Goal: Transaction & Acquisition: Download file/media

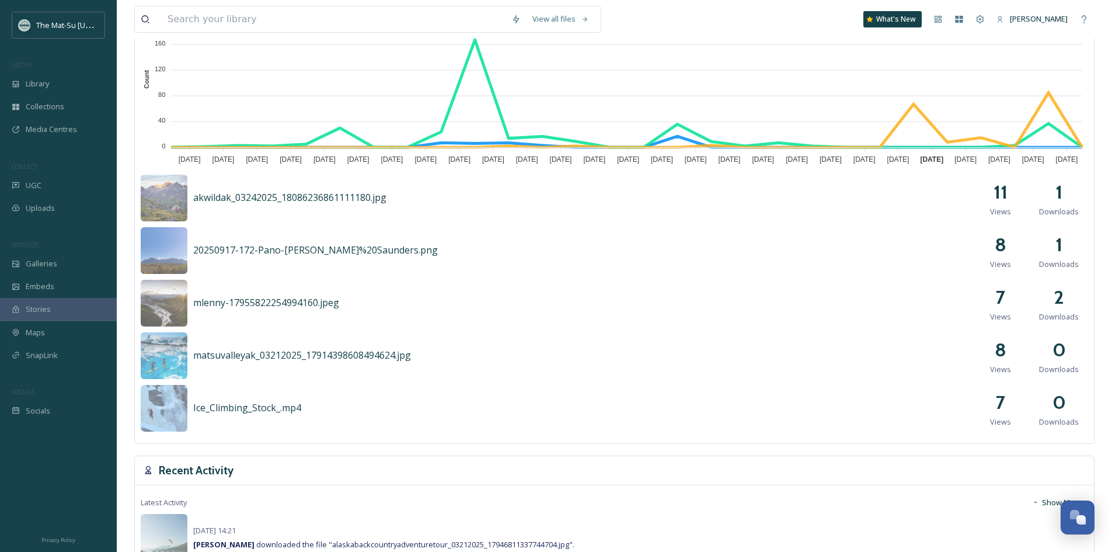
scroll to position [409, 0]
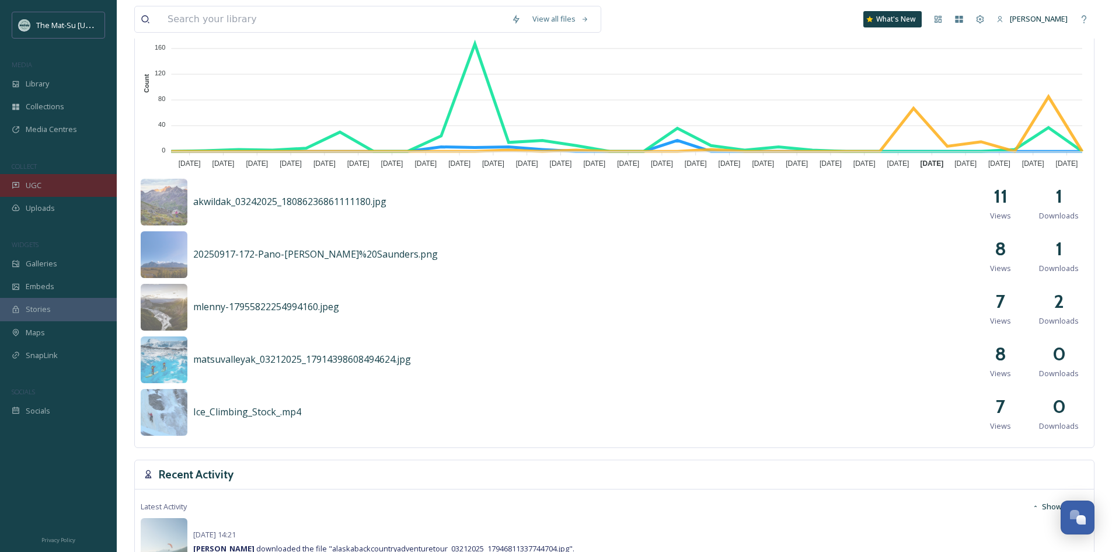
click at [46, 181] on div "UGC" at bounding box center [58, 185] width 117 height 23
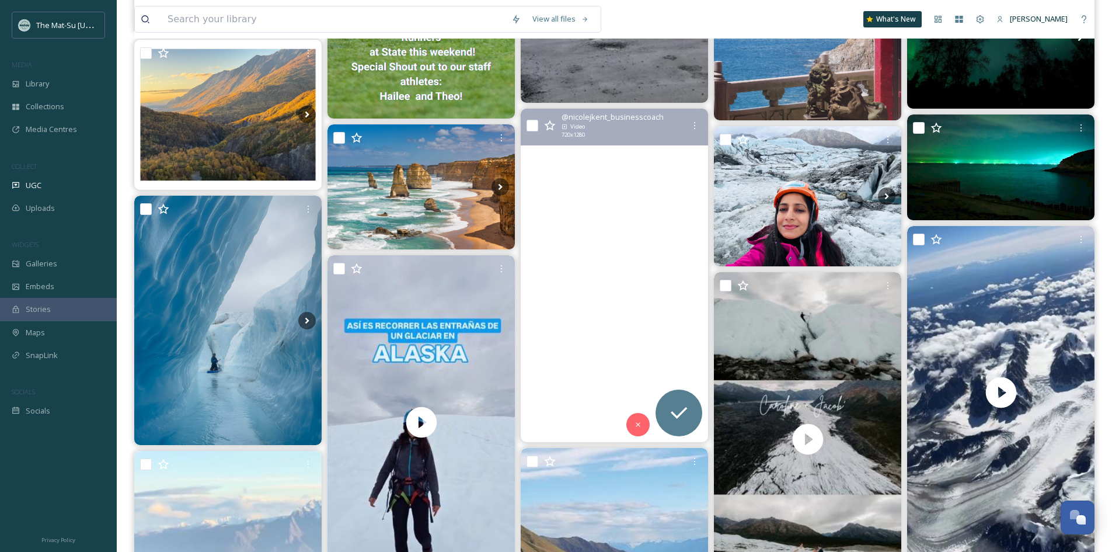
scroll to position [992, 0]
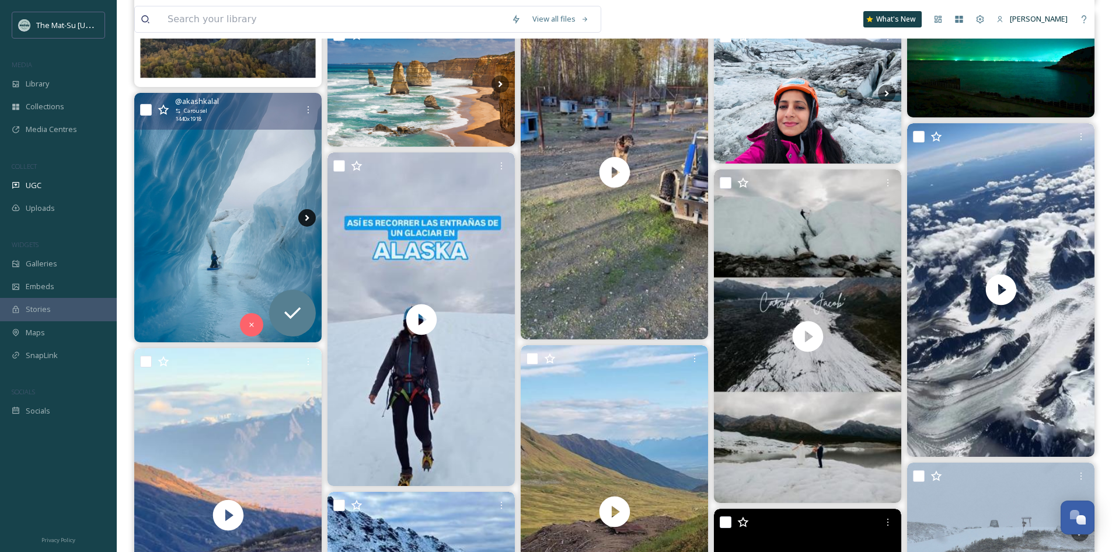
click at [302, 222] on icon at bounding box center [307, 218] width 18 height 18
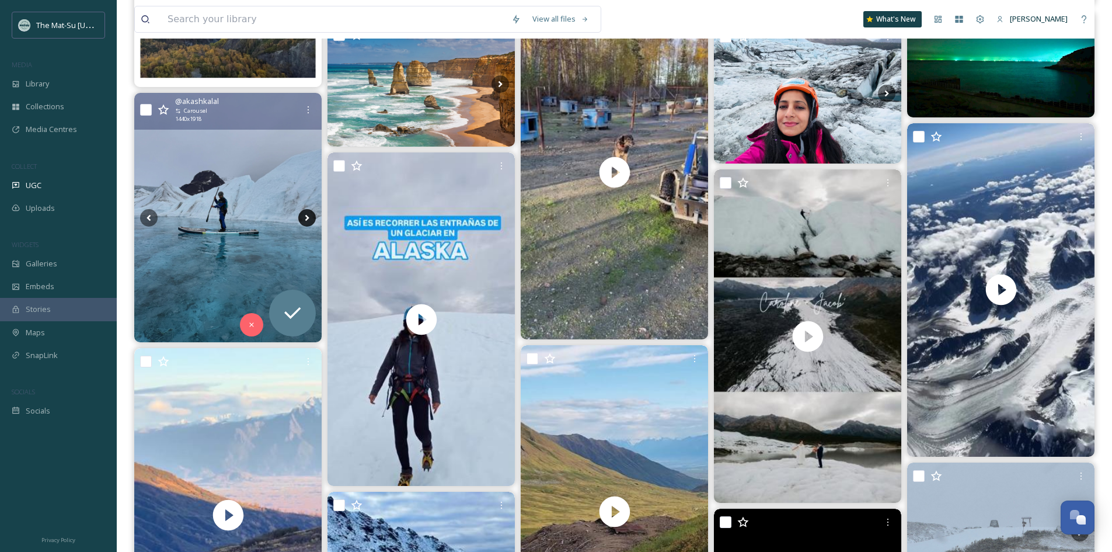
click at [302, 222] on icon at bounding box center [307, 218] width 18 height 18
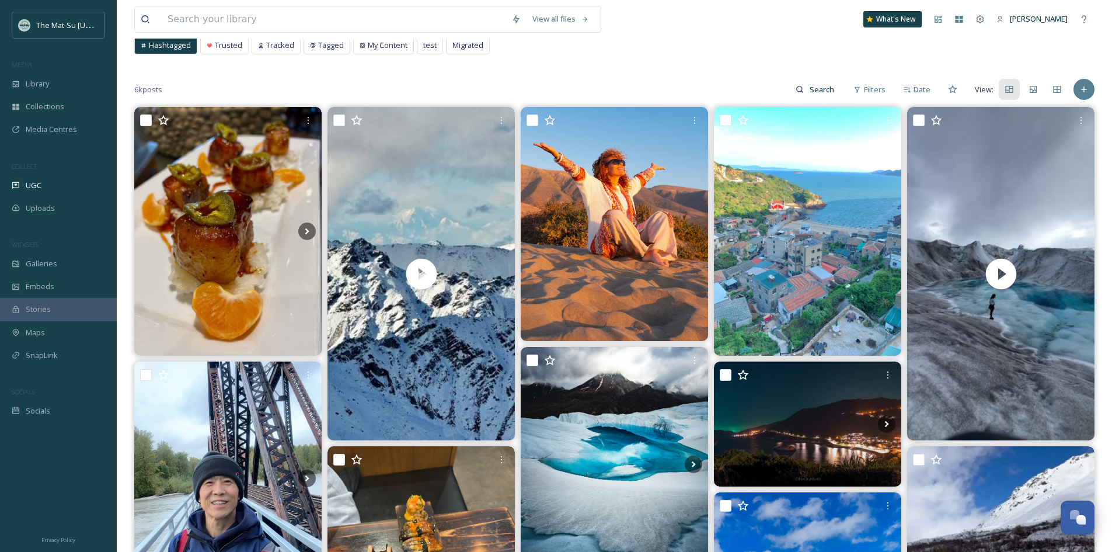
scroll to position [58, 0]
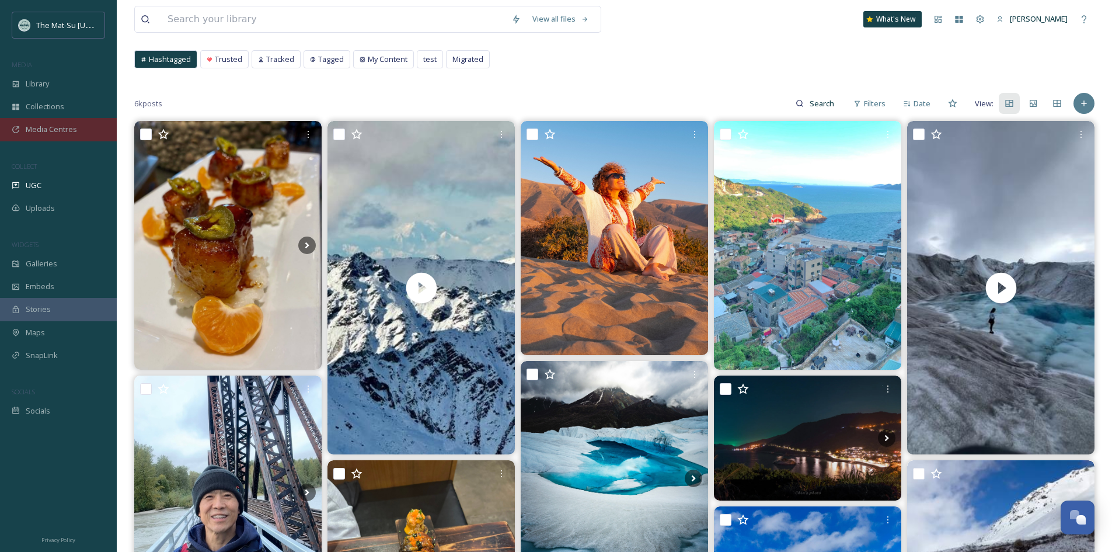
click at [61, 131] on span "Media Centres" at bounding box center [51, 129] width 51 height 11
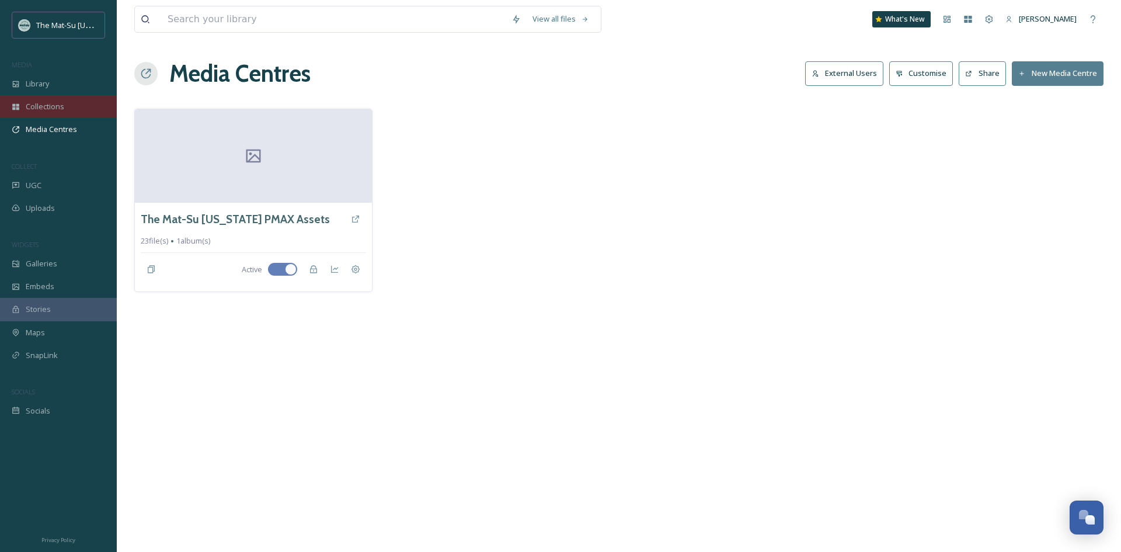
click at [54, 106] on span "Collections" at bounding box center [45, 106] width 39 height 11
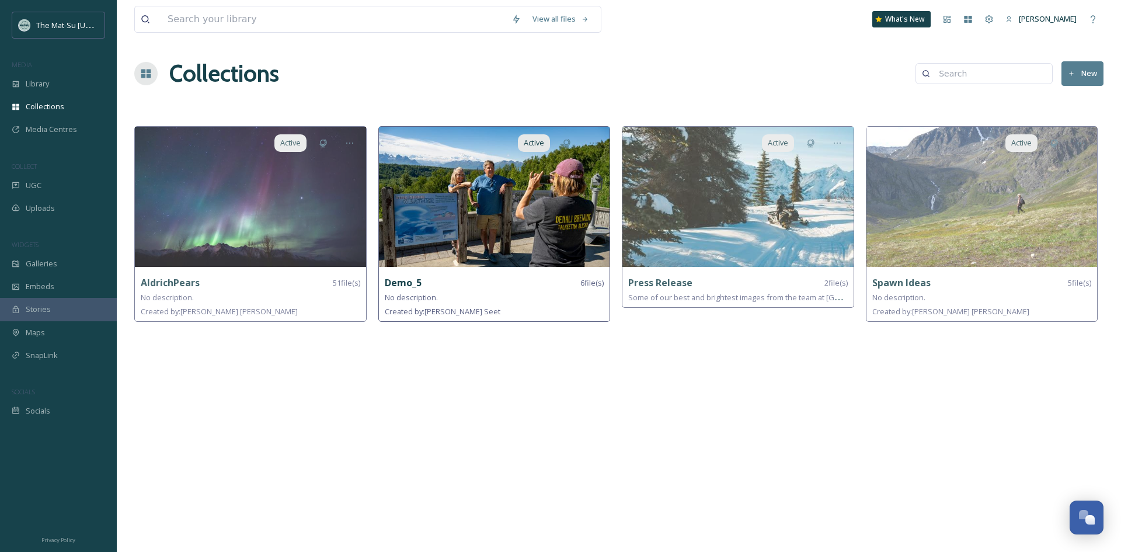
click at [445, 172] on img at bounding box center [494, 197] width 231 height 140
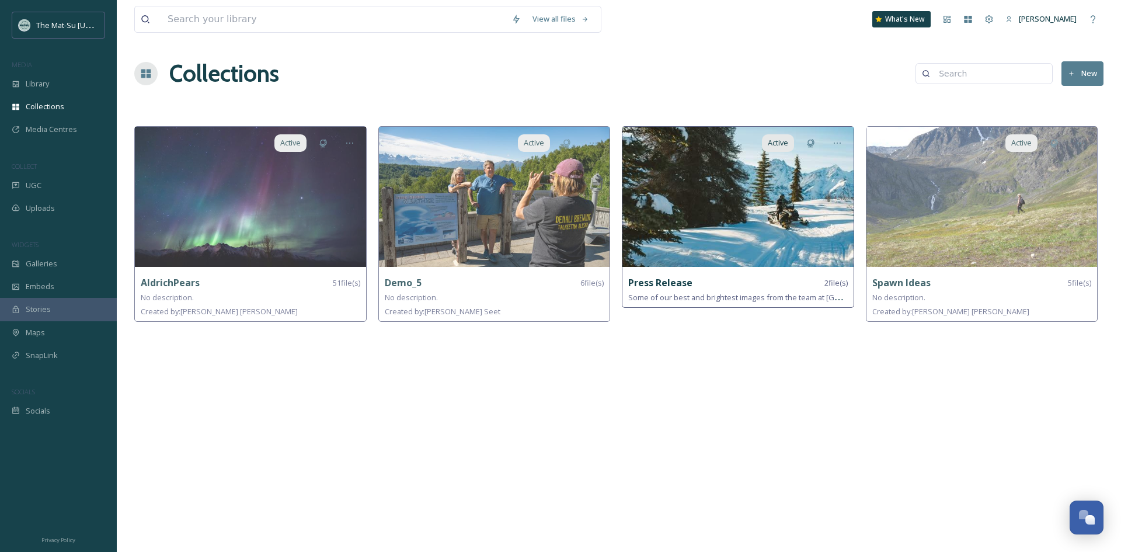
click at [684, 205] on img at bounding box center [737, 197] width 231 height 140
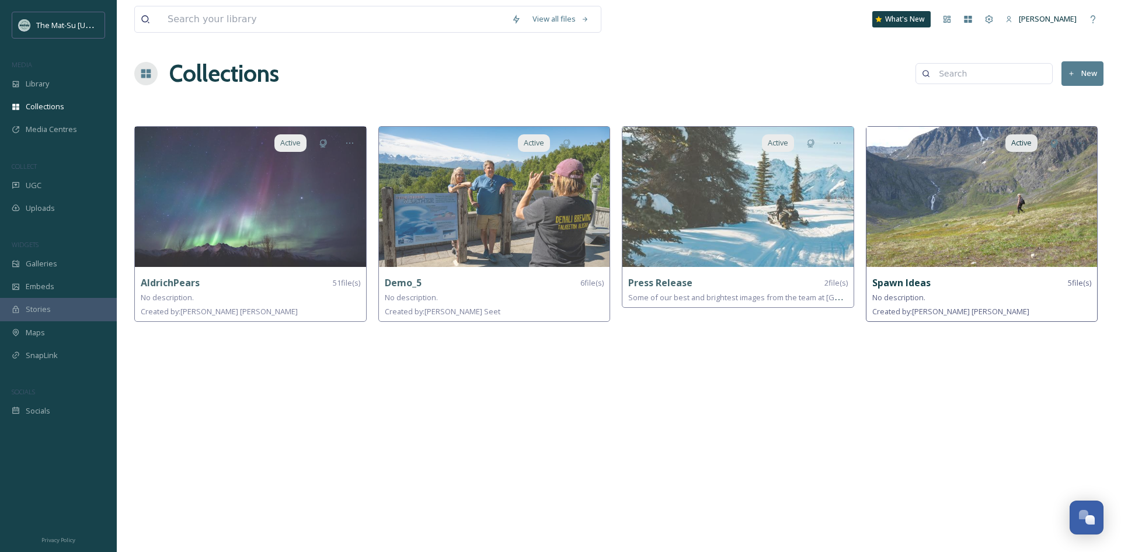
click at [941, 180] on img at bounding box center [981, 197] width 231 height 140
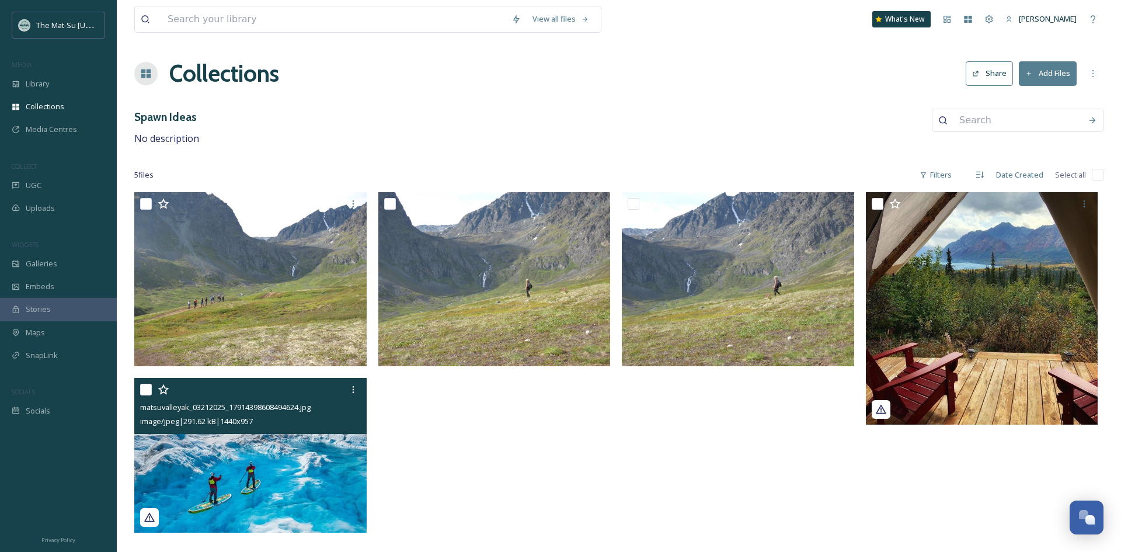
click at [298, 472] on img at bounding box center [250, 455] width 232 height 154
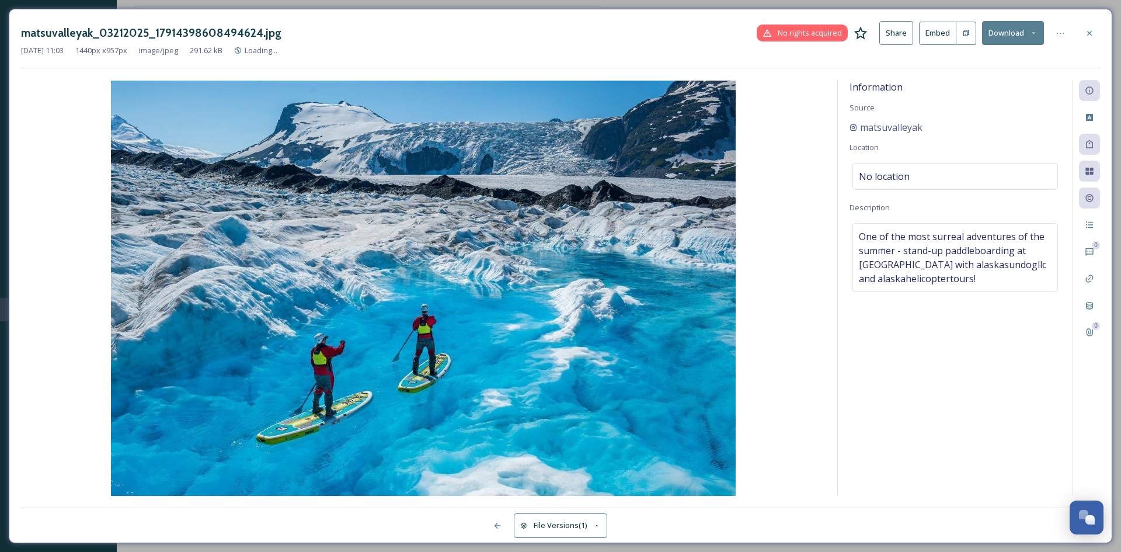
click at [1012, 36] on button "Download" at bounding box center [1013, 33] width 62 height 24
click at [959, 68] on div "Download Original (1440 x 957)" at bounding box center [983, 59] width 120 height 23
click at [1085, 33] on icon at bounding box center [1089, 33] width 9 height 9
